Goal: Information Seeking & Learning: Check status

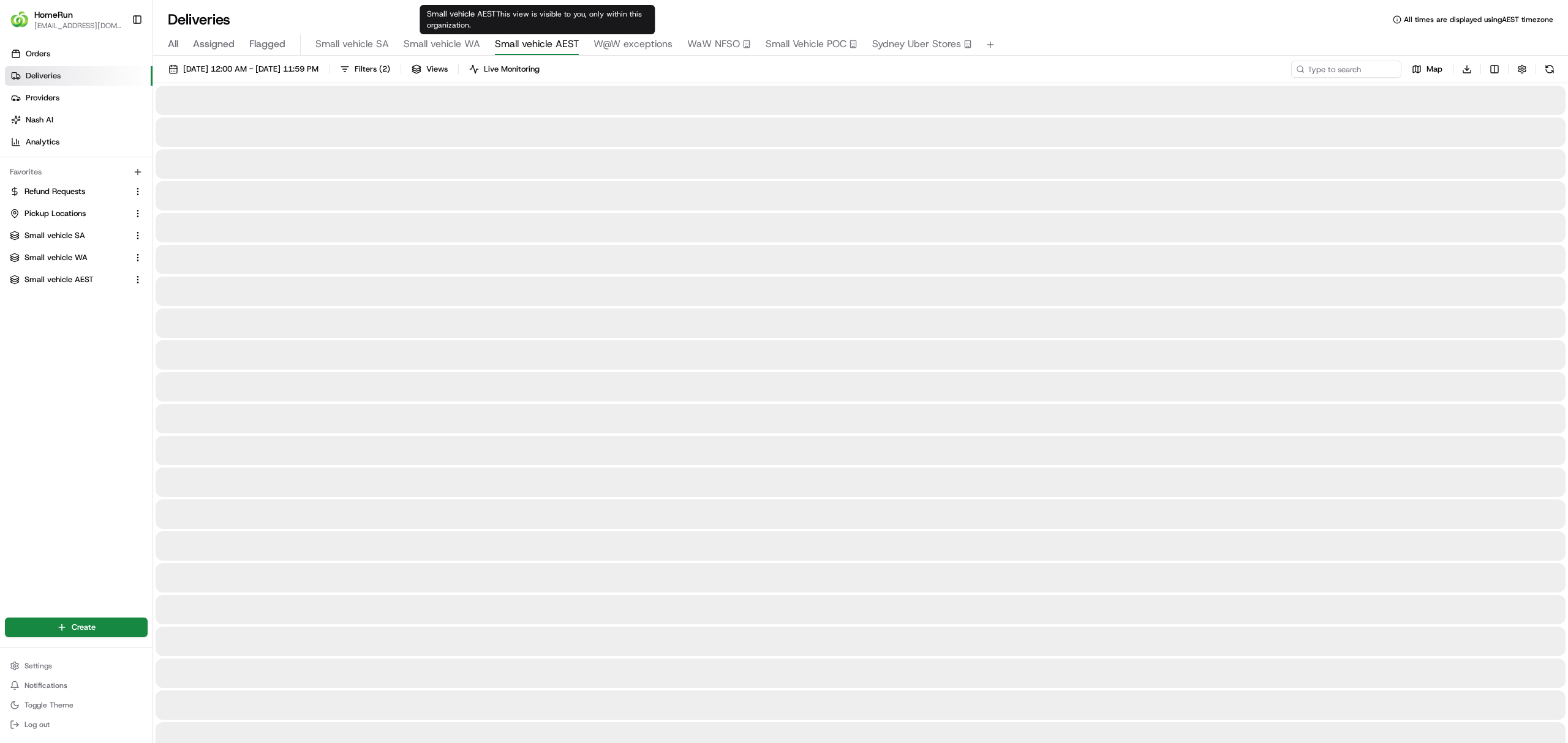
click at [545, 44] on span "Small vehicle AEST" at bounding box center [537, 44] width 84 height 14
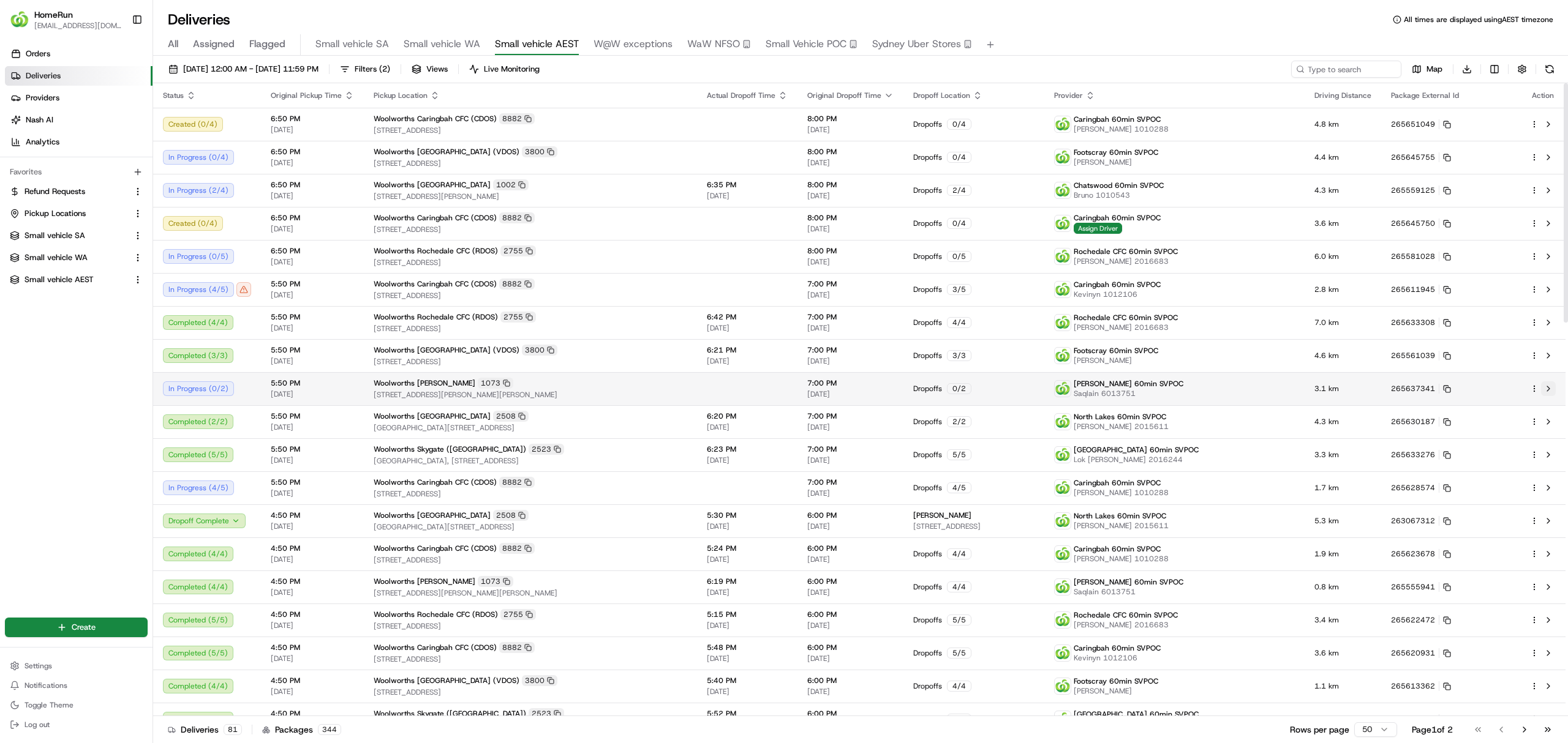
click at [1552, 386] on button at bounding box center [1547, 388] width 14 height 14
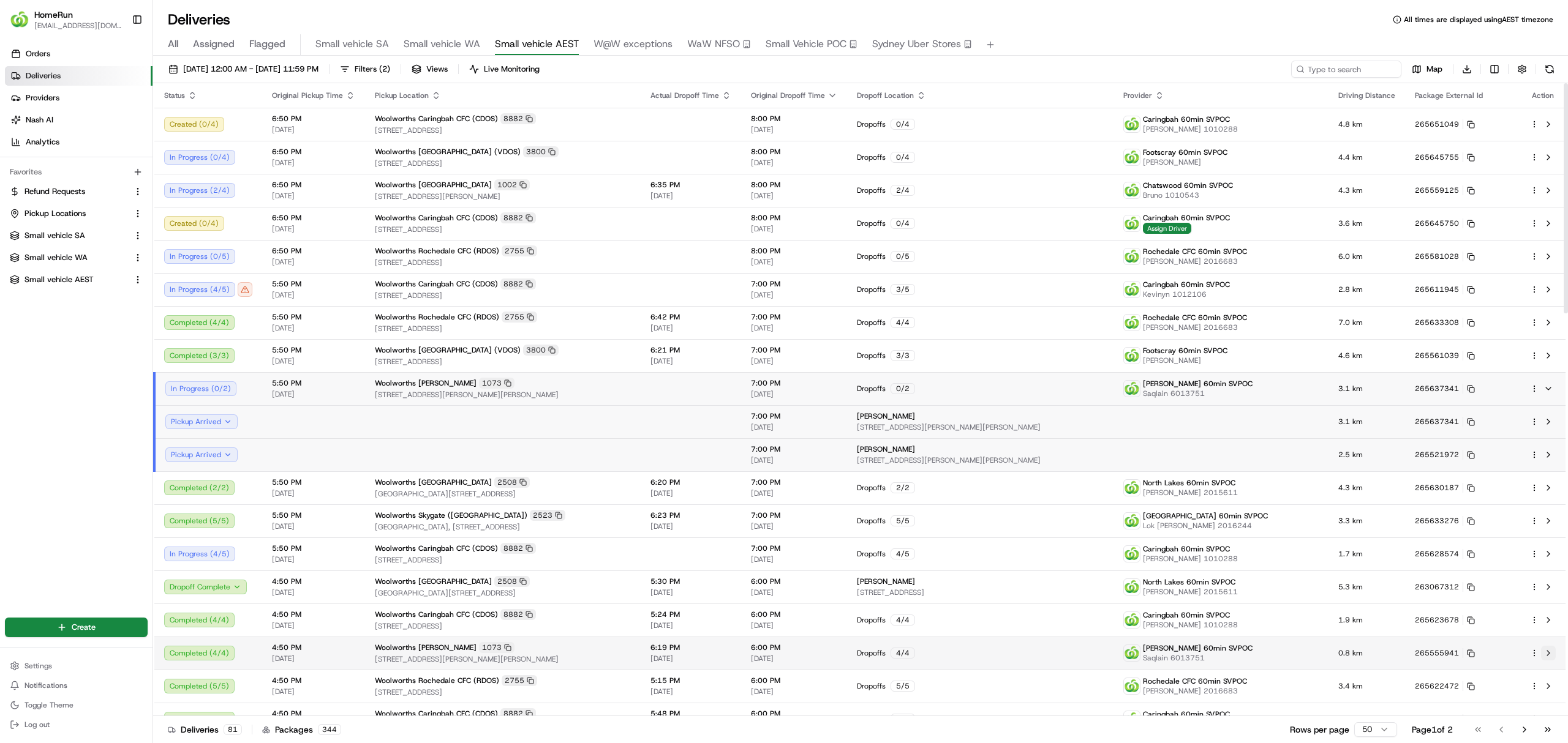
click at [1549, 649] on button at bounding box center [1547, 653] width 14 height 14
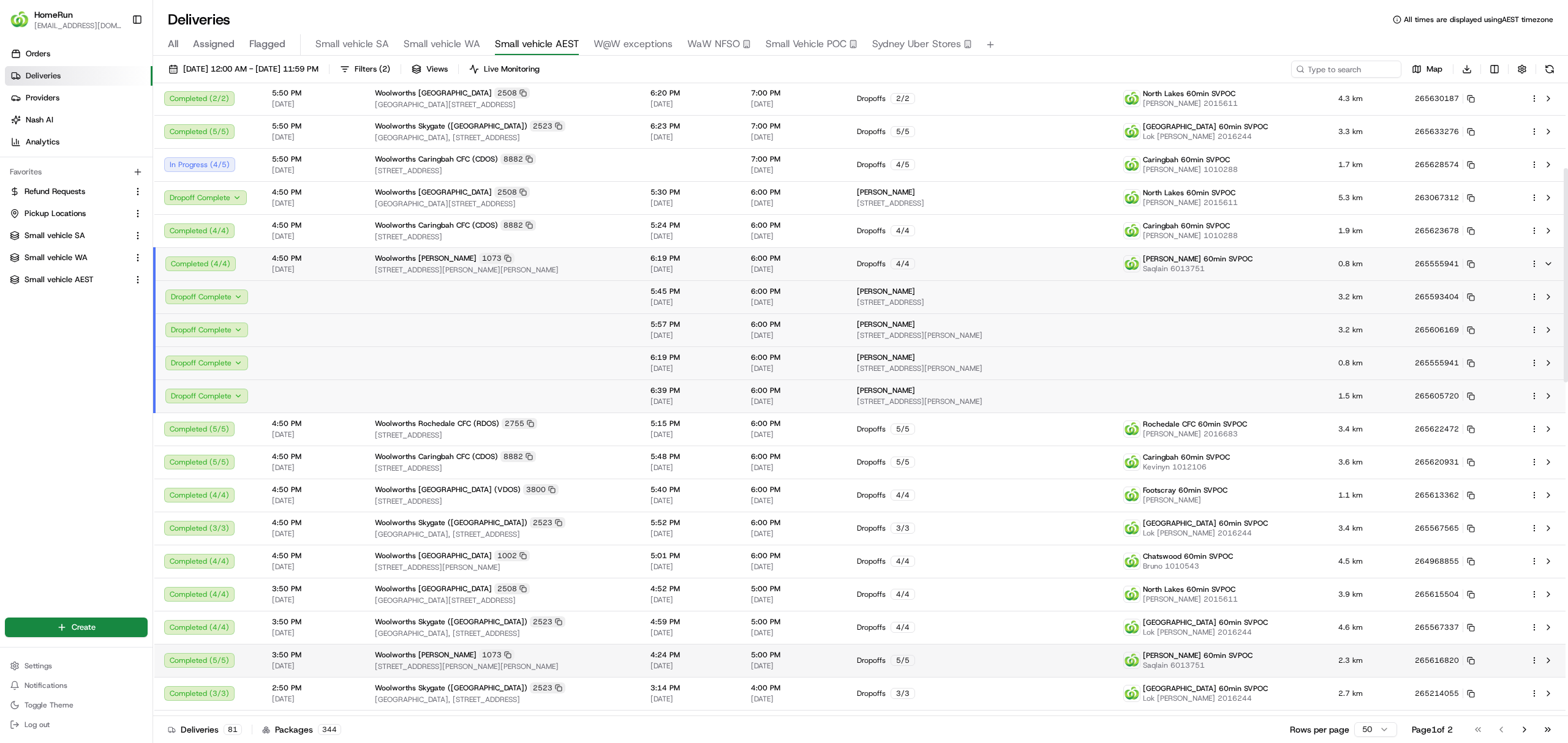
scroll to position [408, 0]
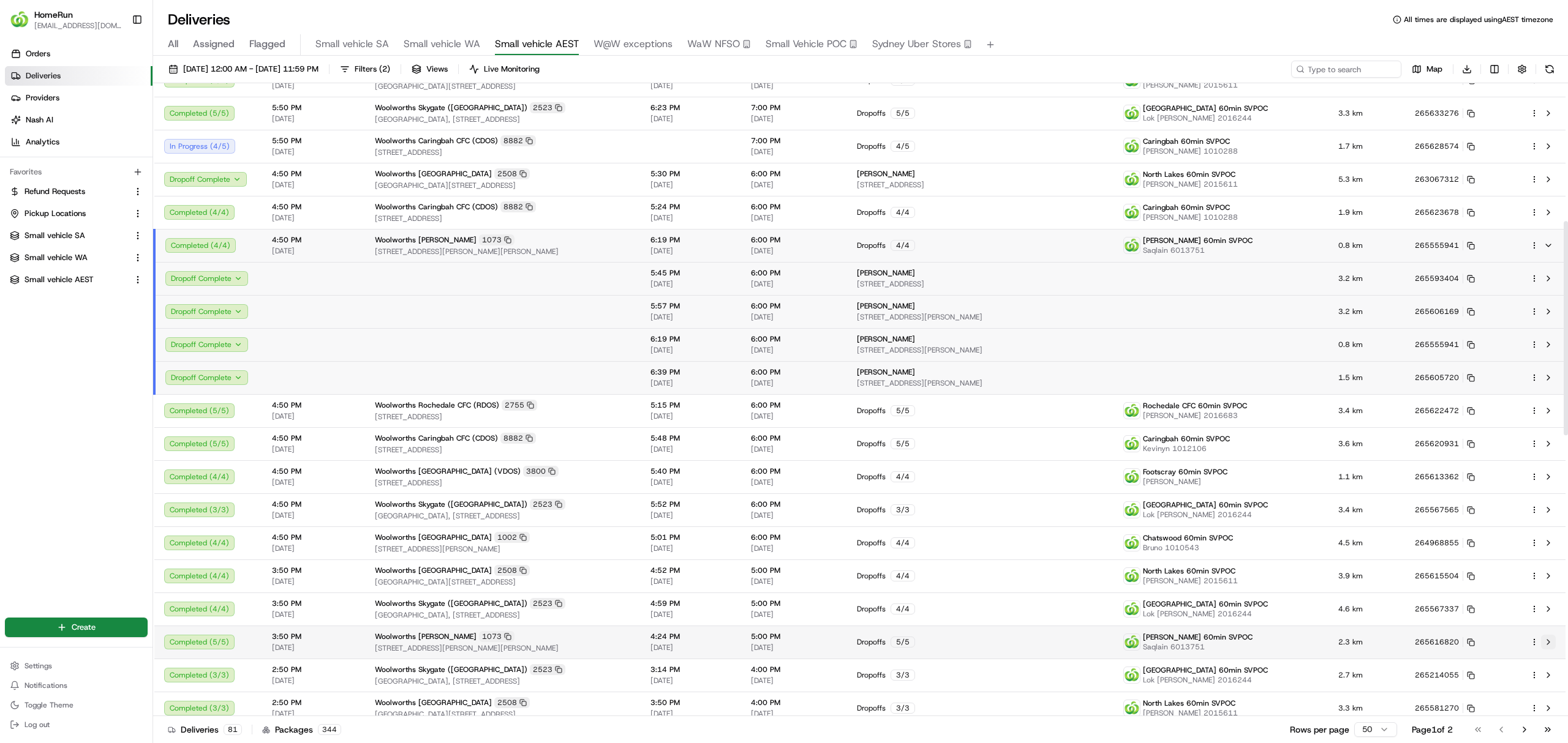
click at [1550, 640] on button at bounding box center [1547, 642] width 14 height 14
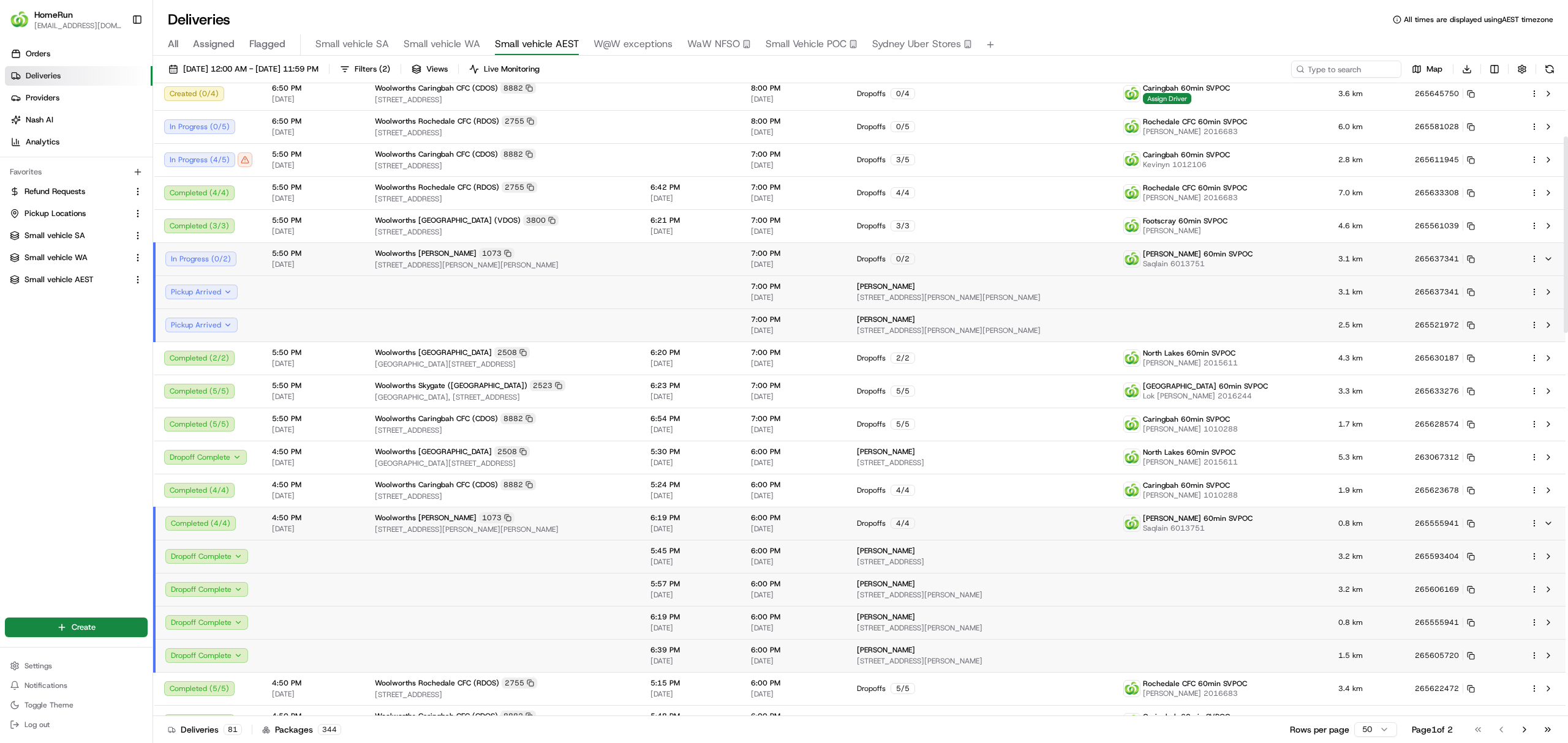
scroll to position [0, 0]
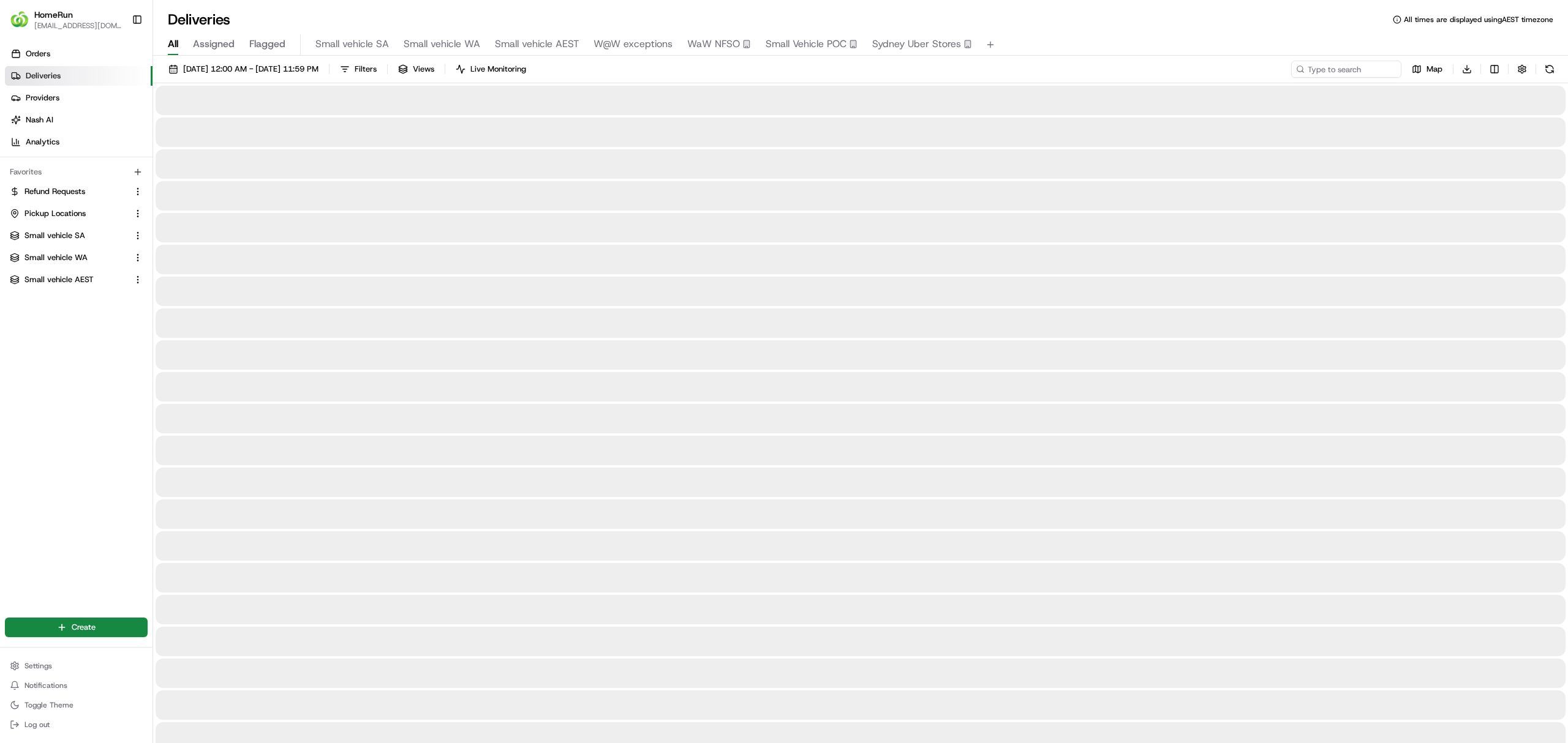
click at [172, 42] on span "All" at bounding box center [172, 44] width 10 height 14
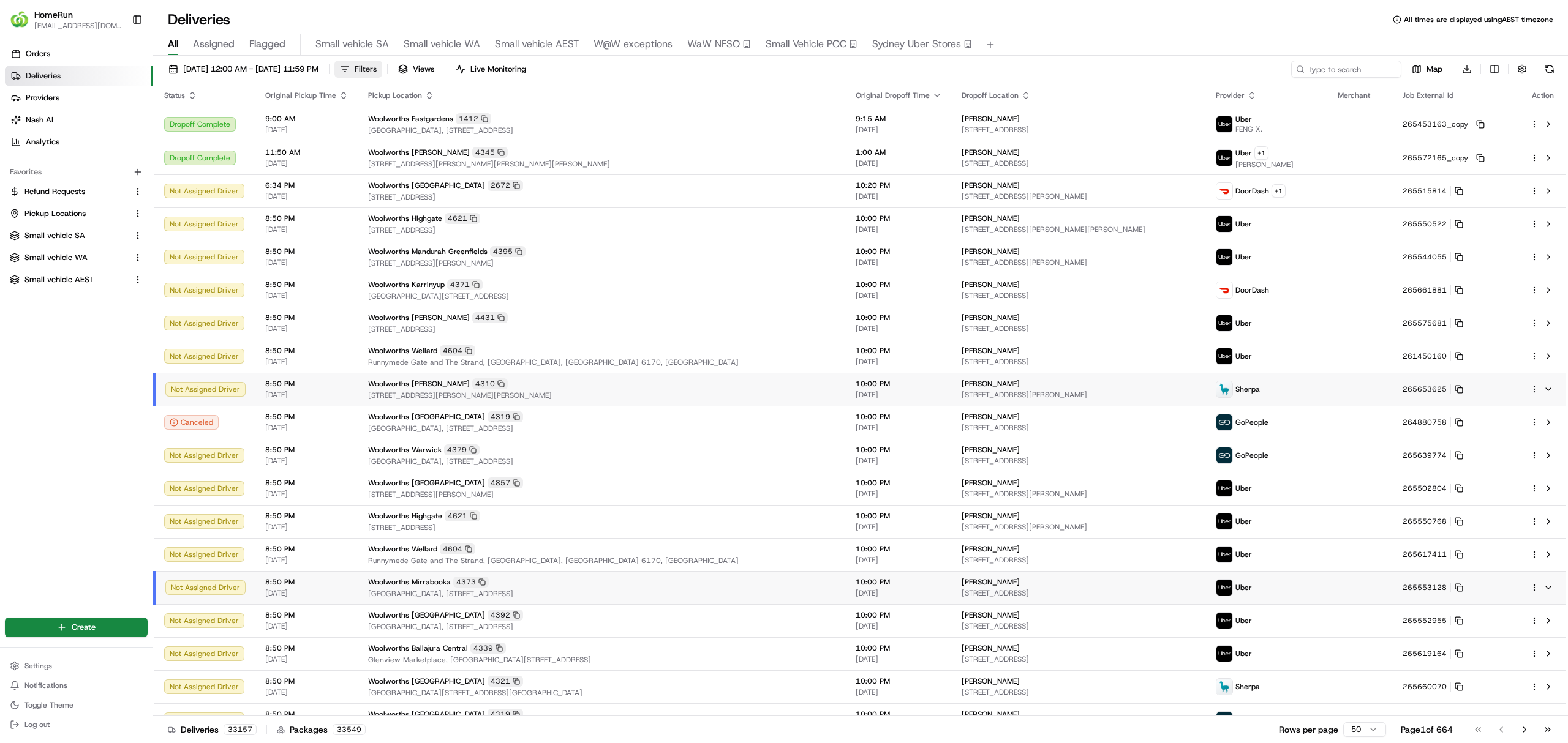
click at [376, 69] on span "Filters" at bounding box center [365, 69] width 22 height 11
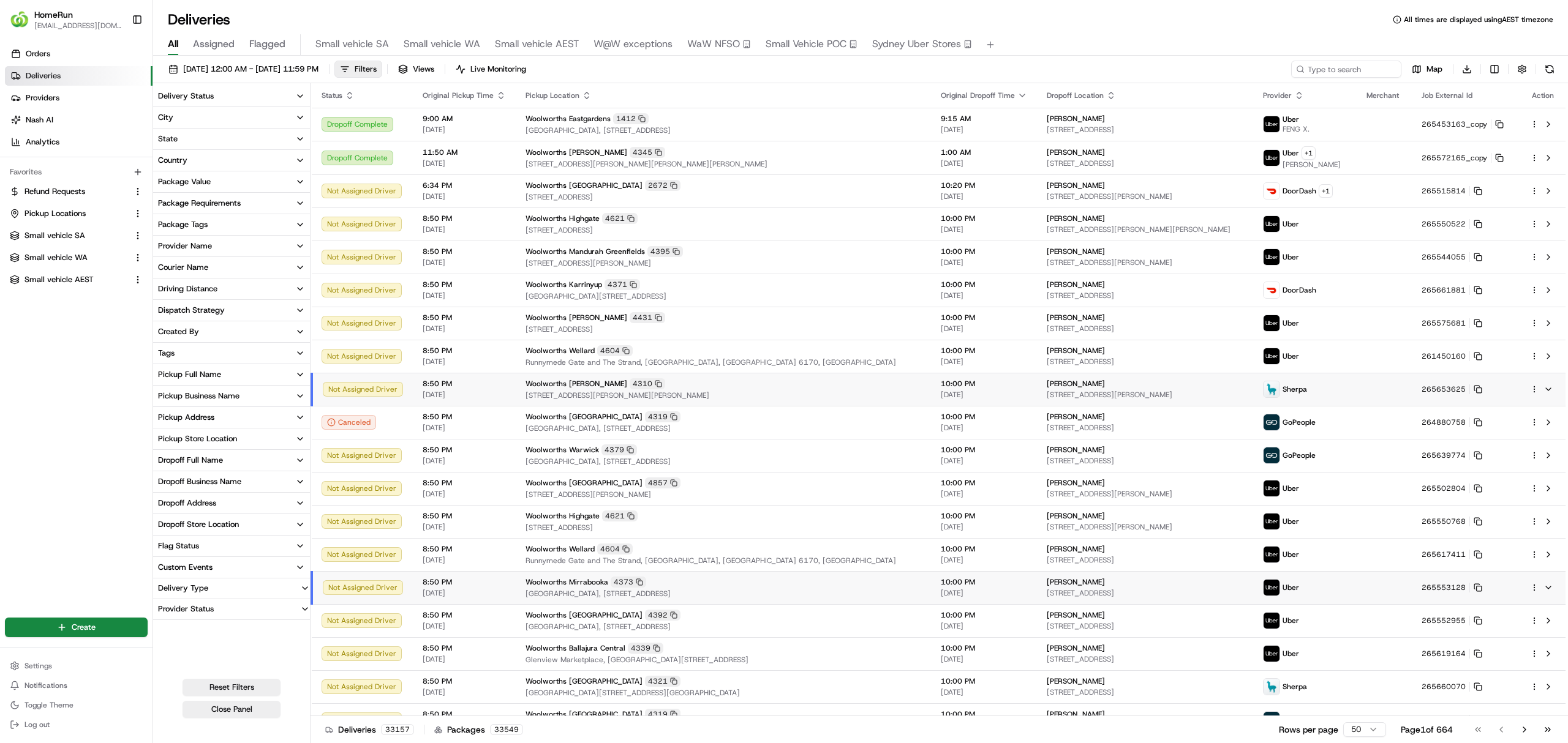
click at [183, 93] on div "Delivery Status" at bounding box center [185, 96] width 55 height 11
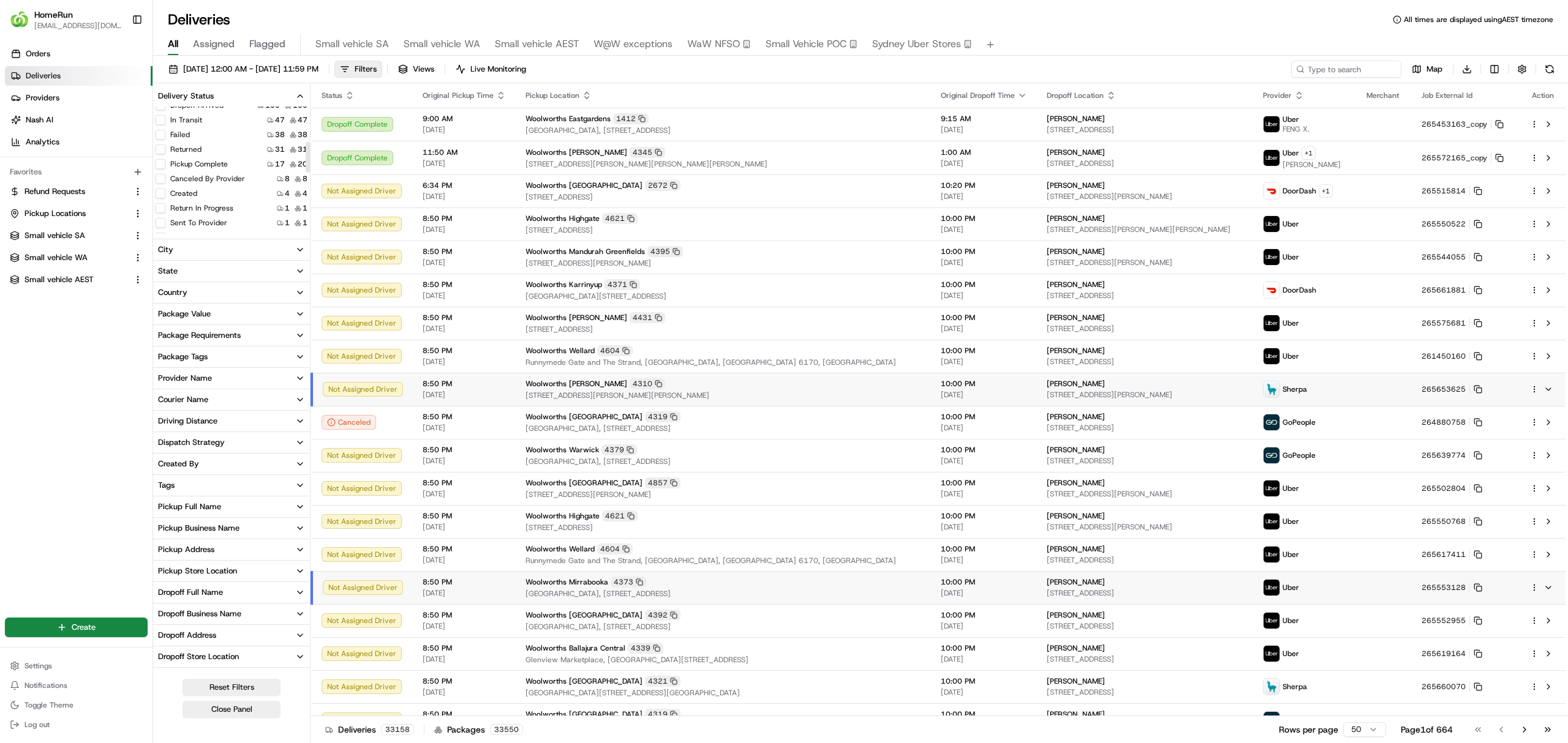
scroll to position [163, 0]
click at [157, 168] on button "Created" at bounding box center [160, 168] width 10 height 10
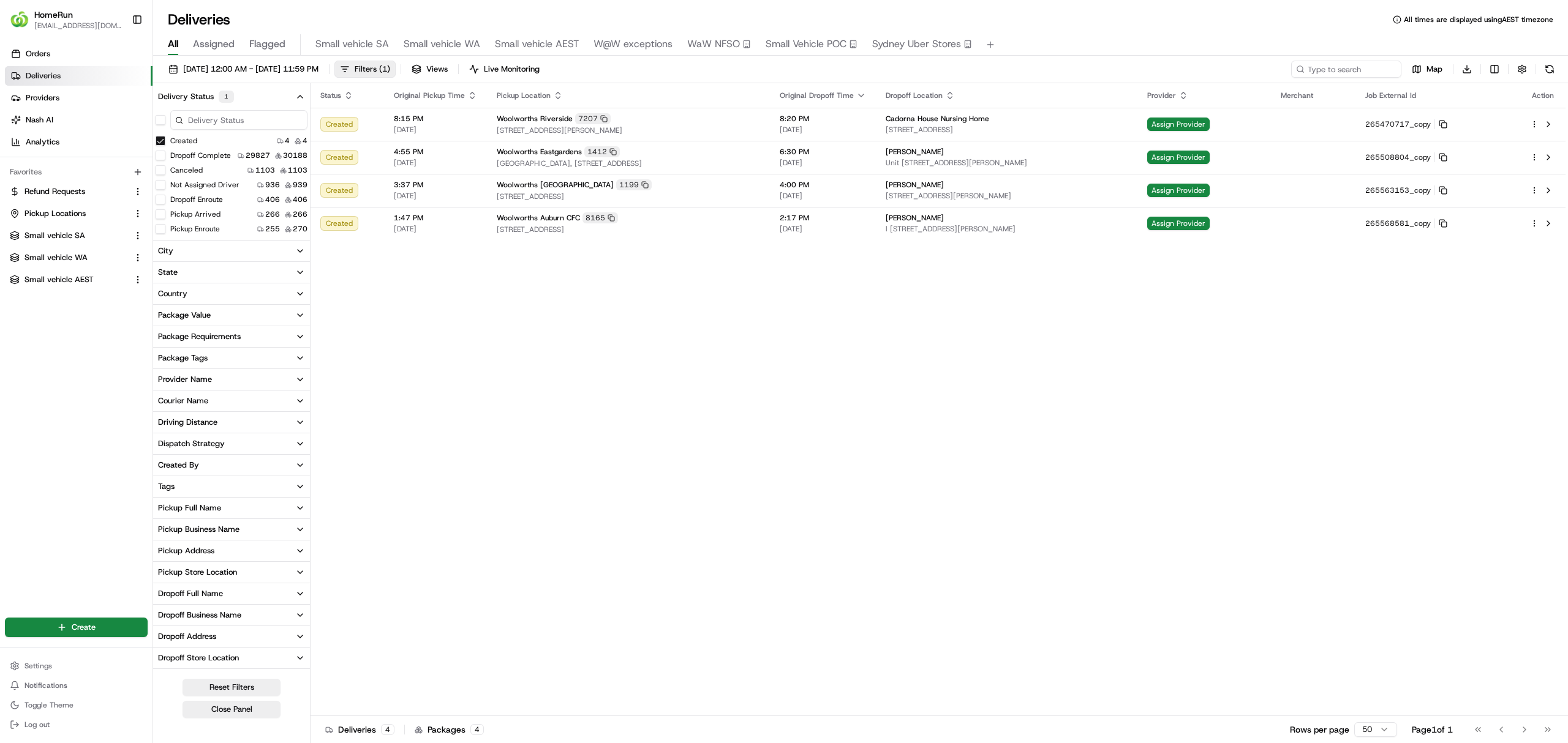
click at [162, 121] on button "button" at bounding box center [160, 120] width 10 height 10
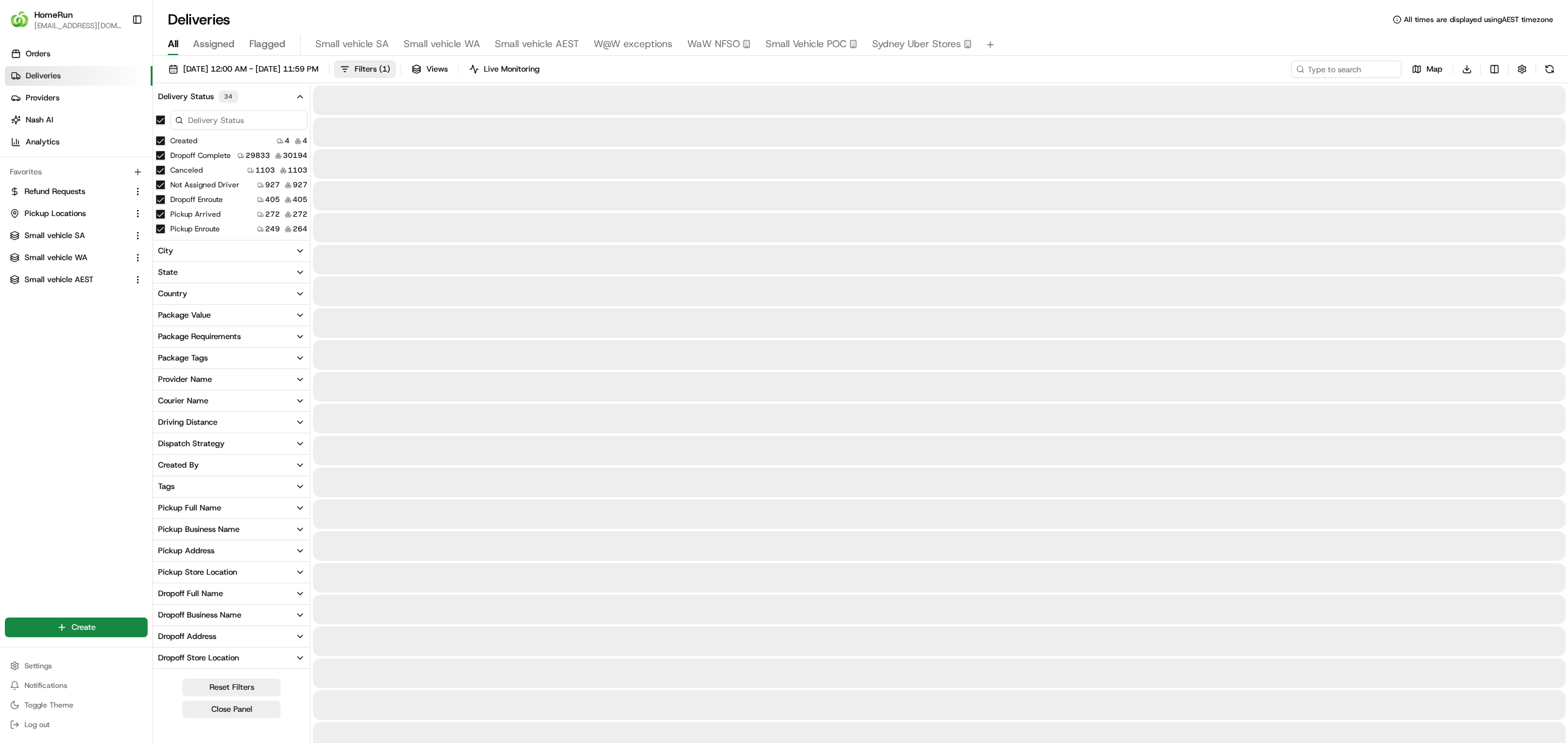
click at [199, 522] on button "Pickup Business Name" at bounding box center [231, 530] width 157 height 21
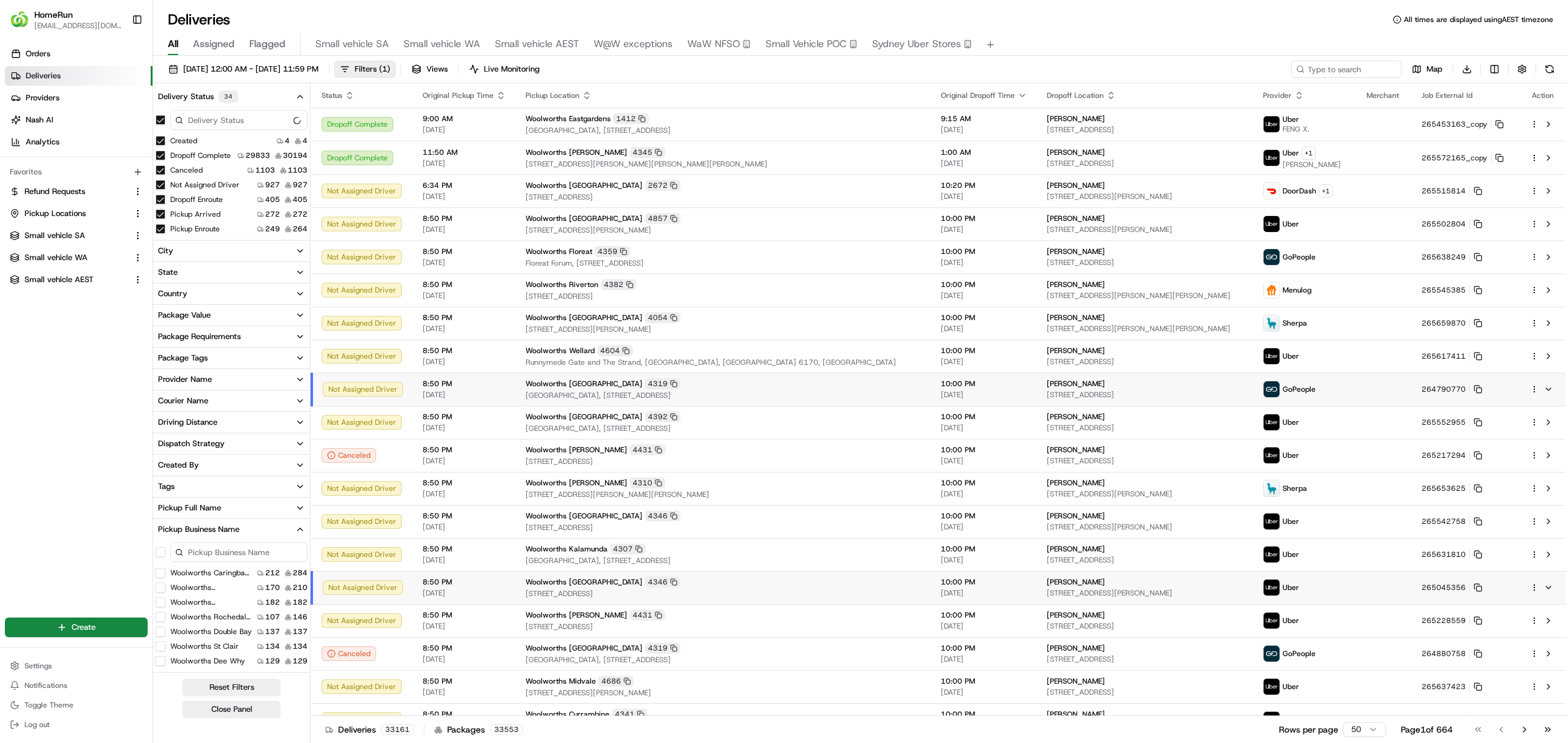
click at [201, 553] on input at bounding box center [239, 552] width 137 height 20
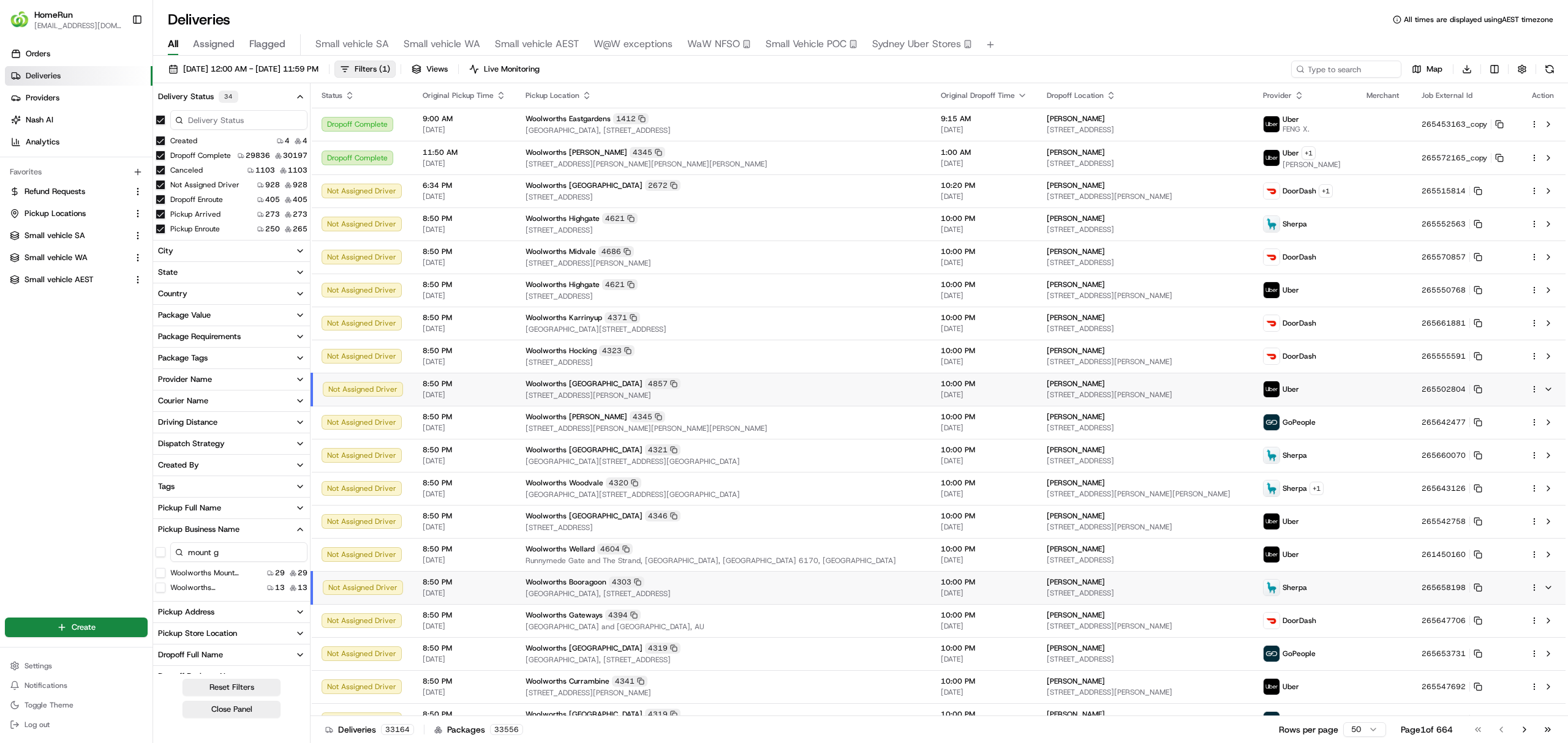
type input "mount g"
click at [160, 588] on Gambier "Woolworths Mount Gambier" at bounding box center [160, 588] width 10 height 10
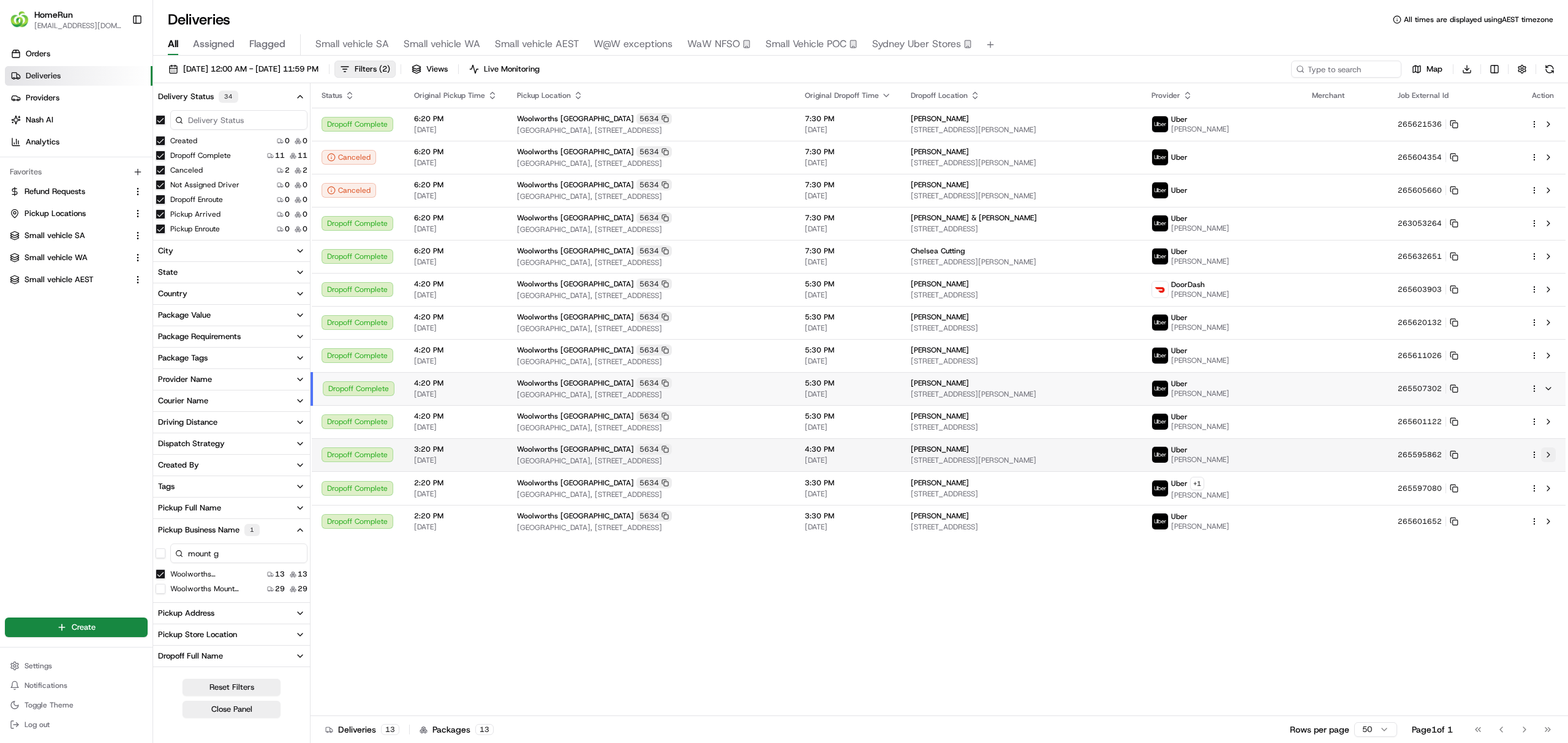
click at [1550, 454] on button at bounding box center [1547, 454] width 14 height 14
click at [1137, 620] on div "Status Original Pickup Time Pickup Location Original Dropoff Time Dropoff Locat…" at bounding box center [938, 400] width 1255 height 633
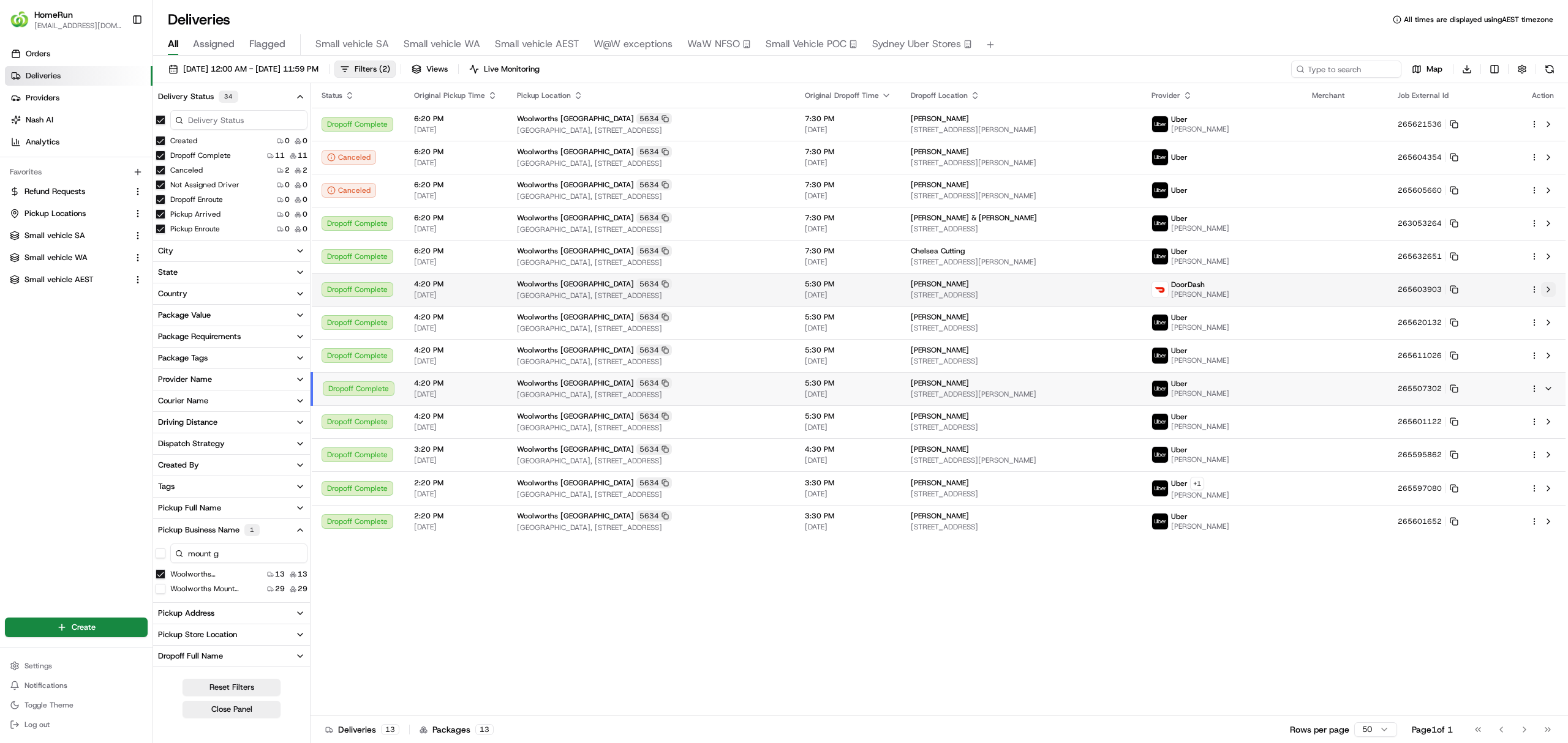
click at [1551, 285] on button at bounding box center [1547, 289] width 14 height 14
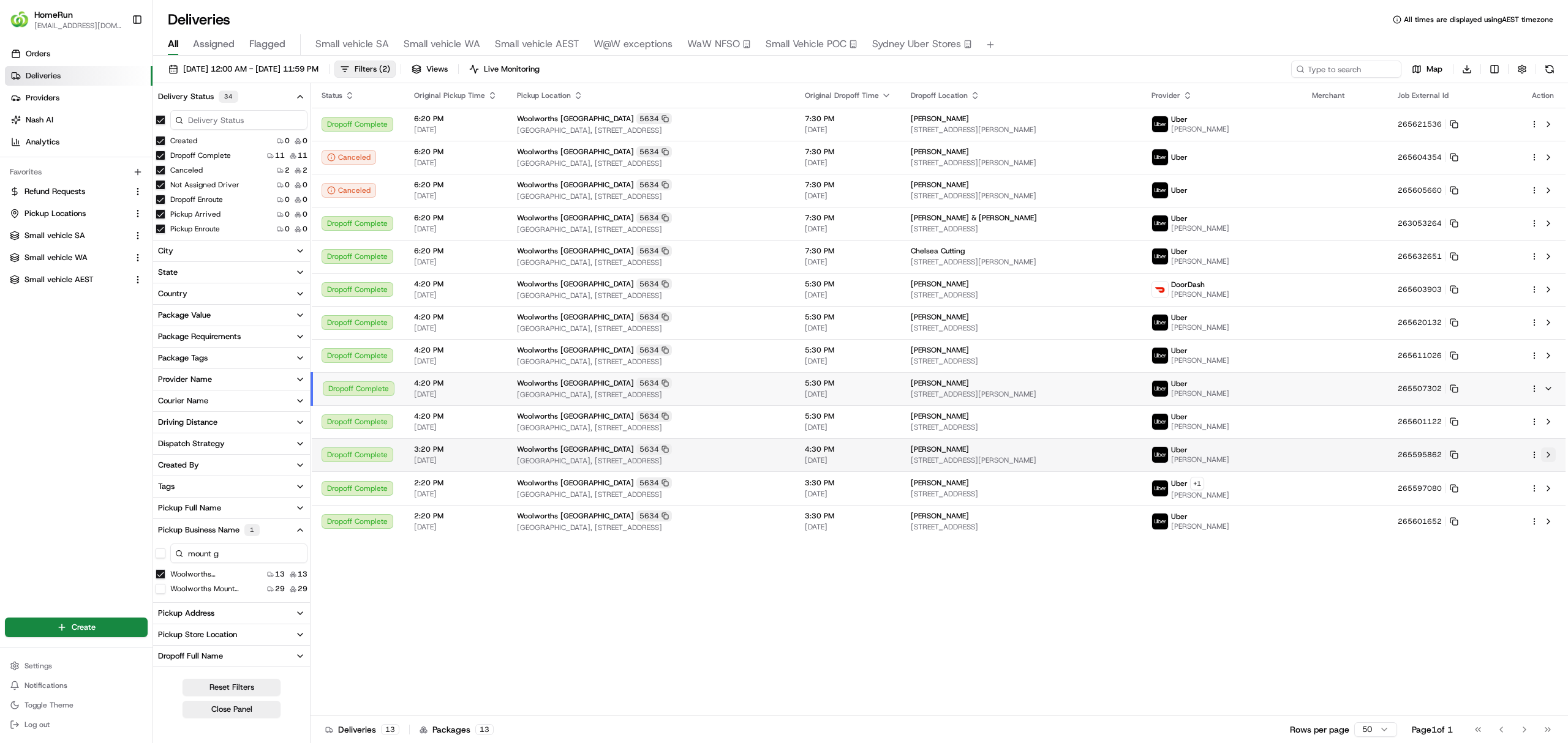
click at [1549, 452] on button at bounding box center [1547, 454] width 14 height 14
click at [1547, 219] on button at bounding box center [1547, 223] width 14 height 14
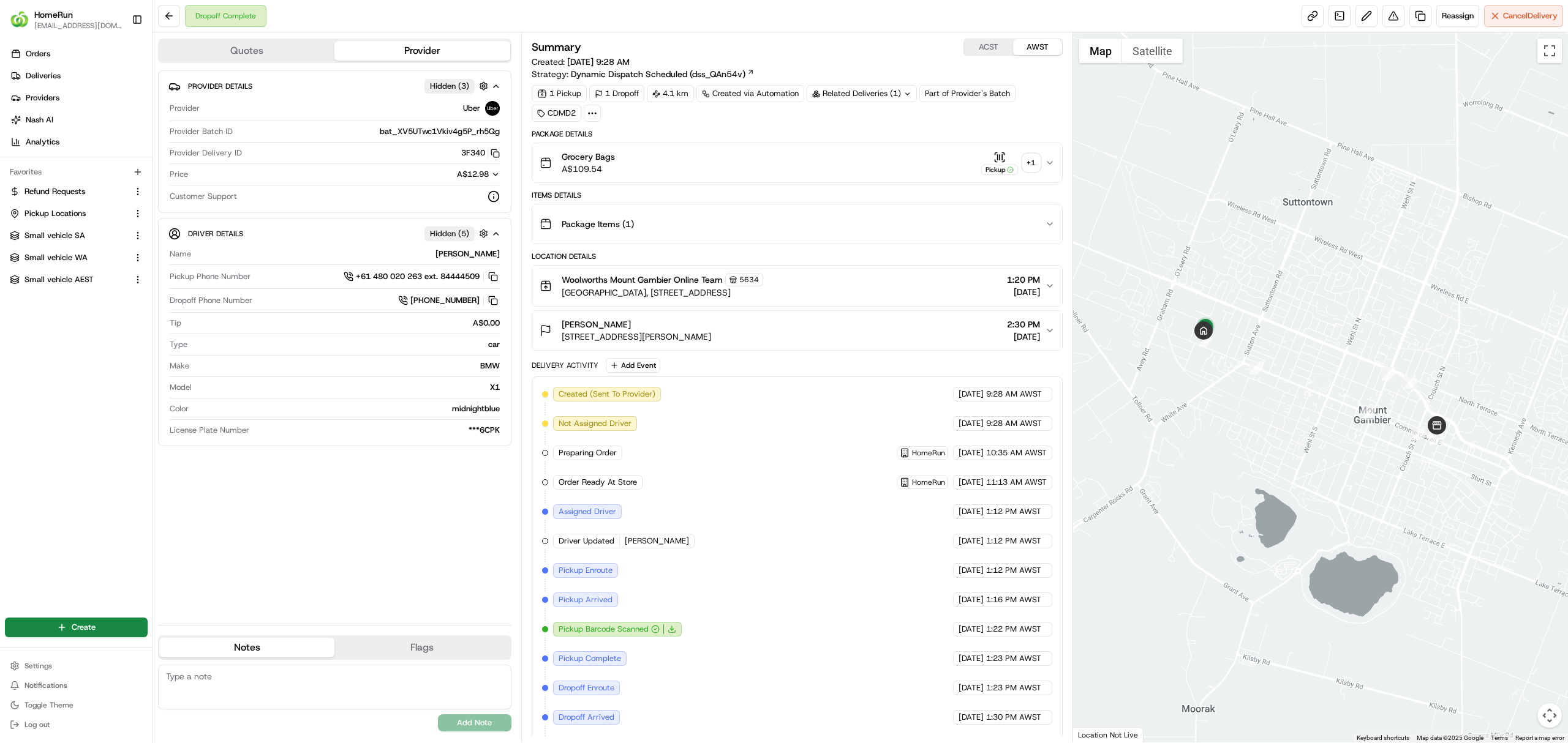
click at [229, 43] on button "Quotes" at bounding box center [247, 51] width 175 height 20
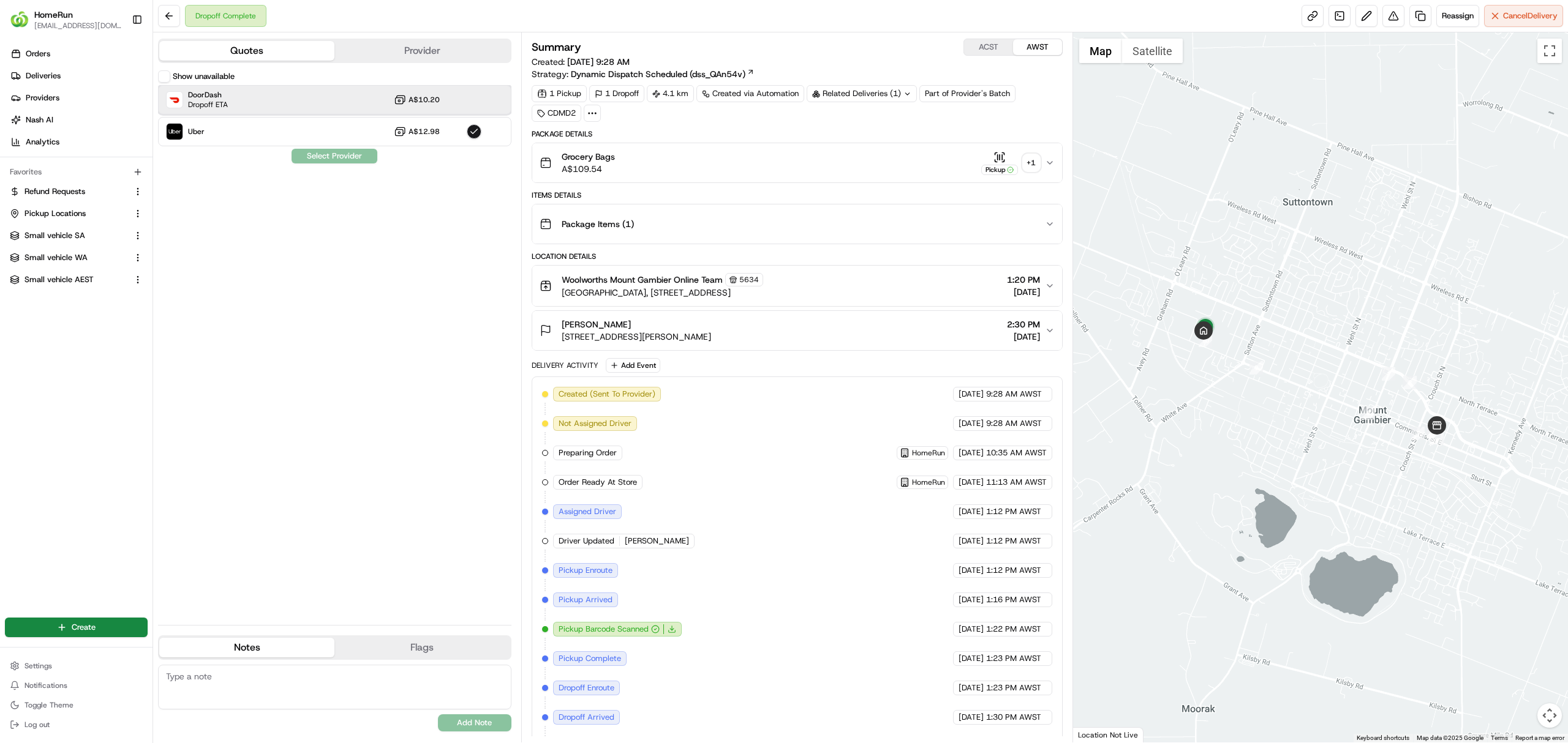
click at [214, 96] on span "DoorDash" at bounding box center [208, 95] width 40 height 10
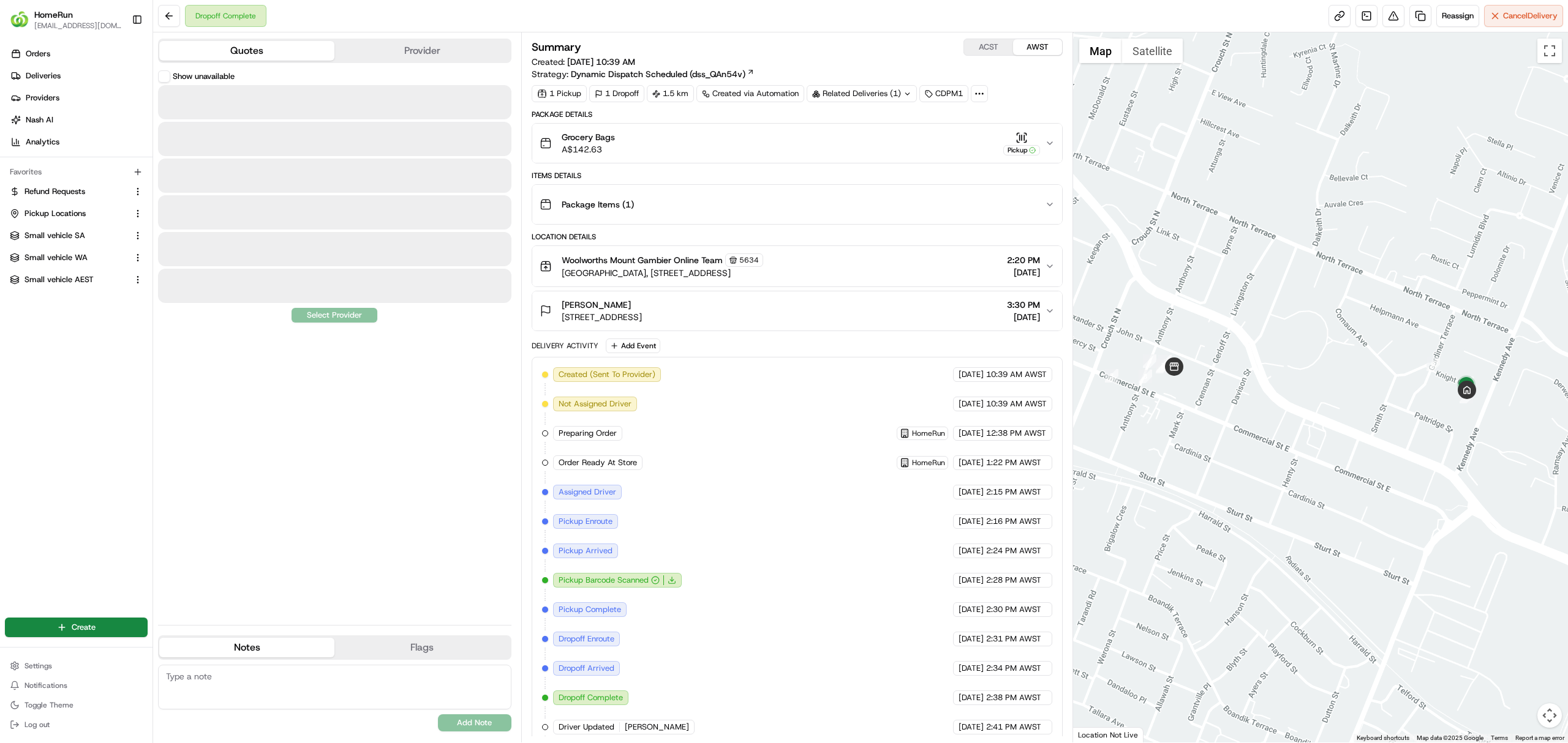
click at [236, 47] on button "Quotes" at bounding box center [247, 51] width 175 height 20
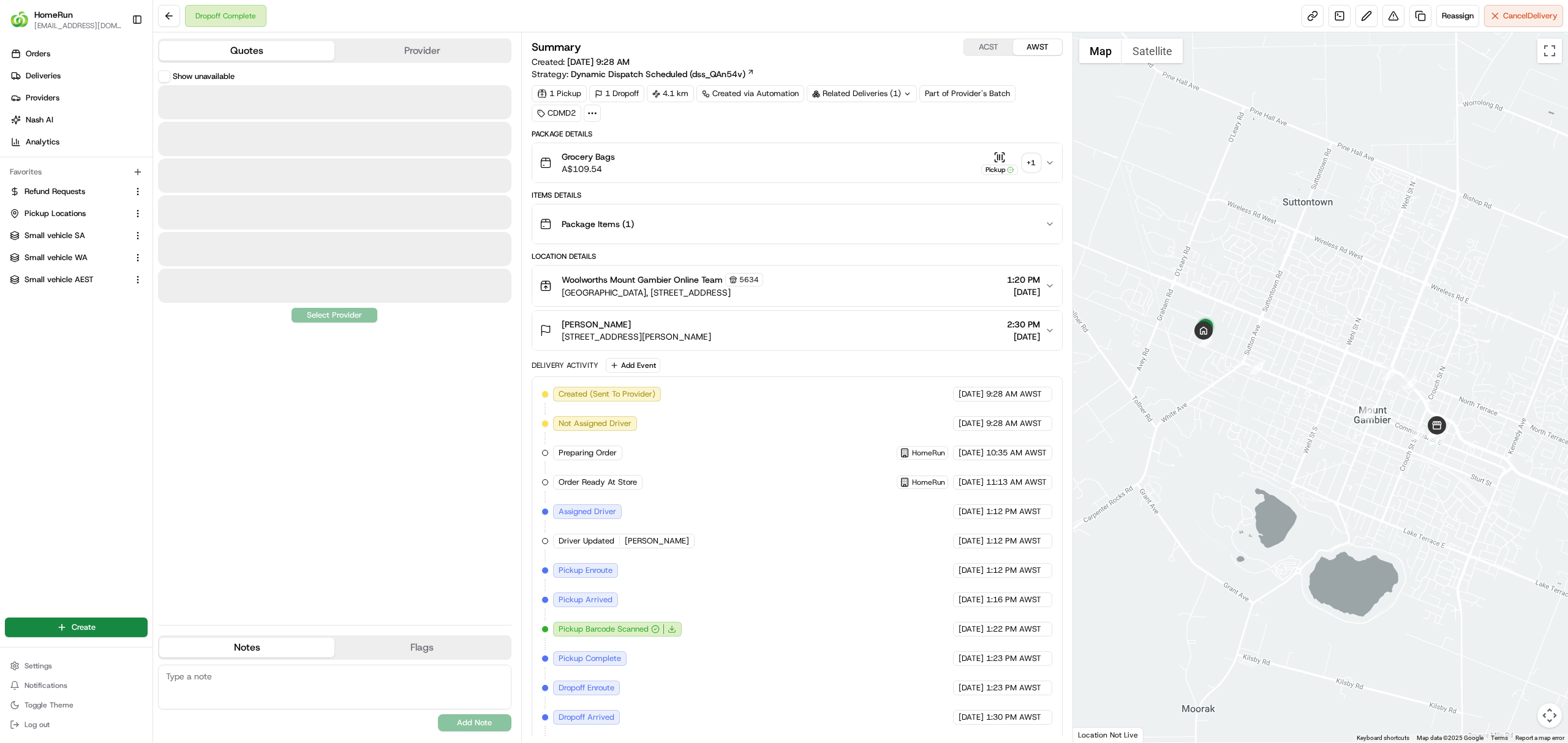
click at [251, 51] on button "Quotes" at bounding box center [247, 51] width 175 height 20
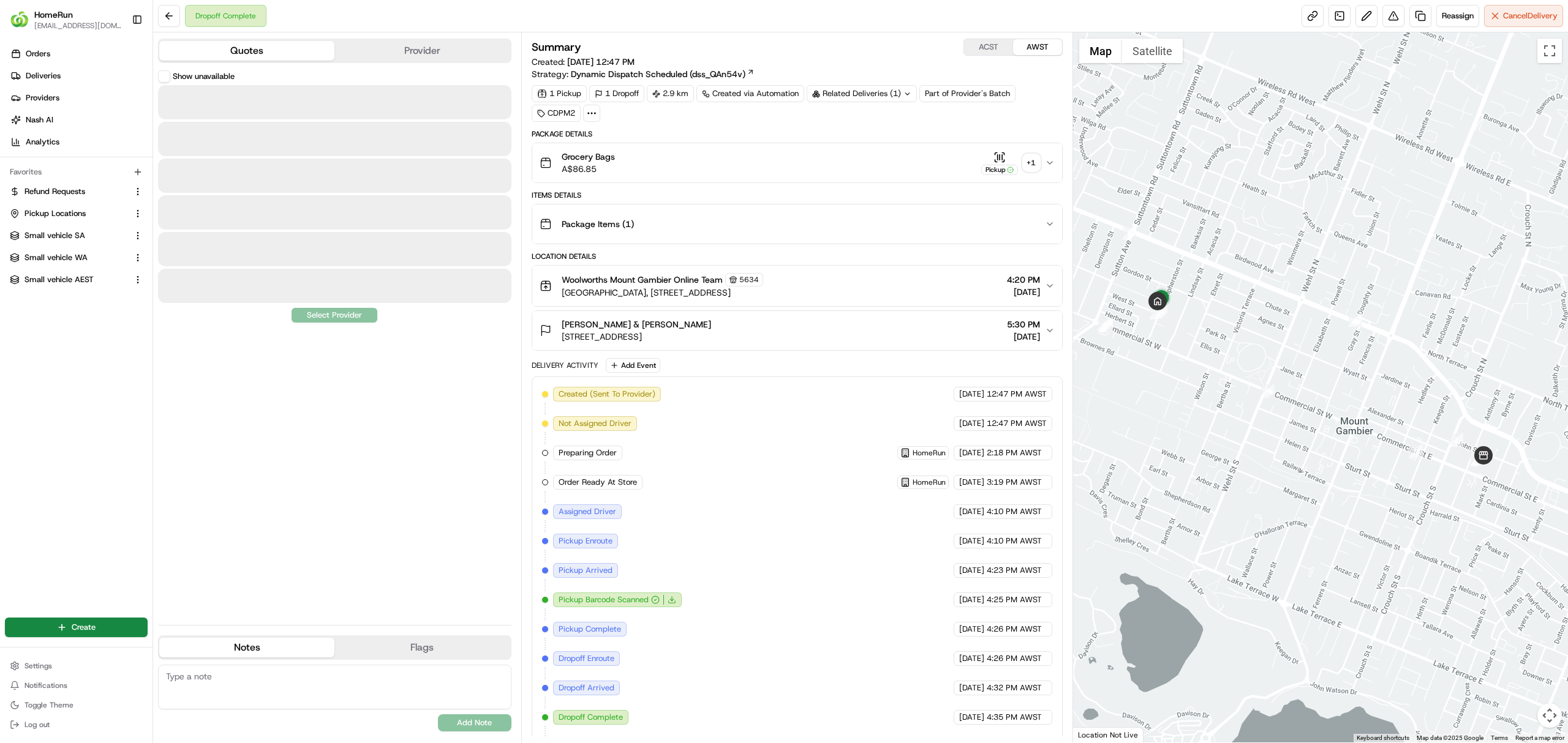
click at [234, 45] on button "Quotes" at bounding box center [247, 51] width 175 height 20
